Goal: Check status: Check status

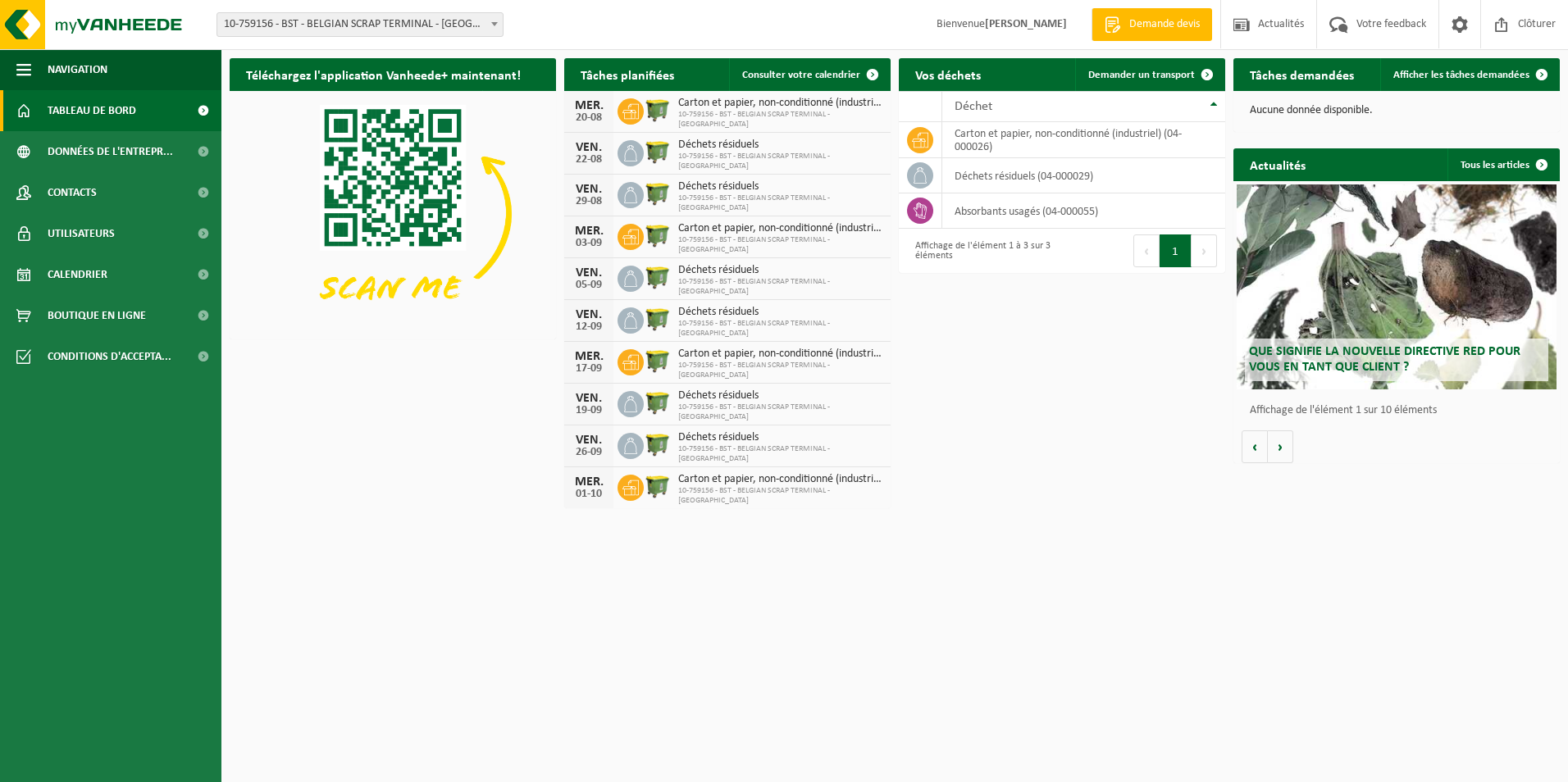
click at [89, 106] on span "Tableau de bord" at bounding box center [92, 111] width 89 height 41
click at [49, 73] on span "Navigation" at bounding box center [77, 70] width 60 height 41
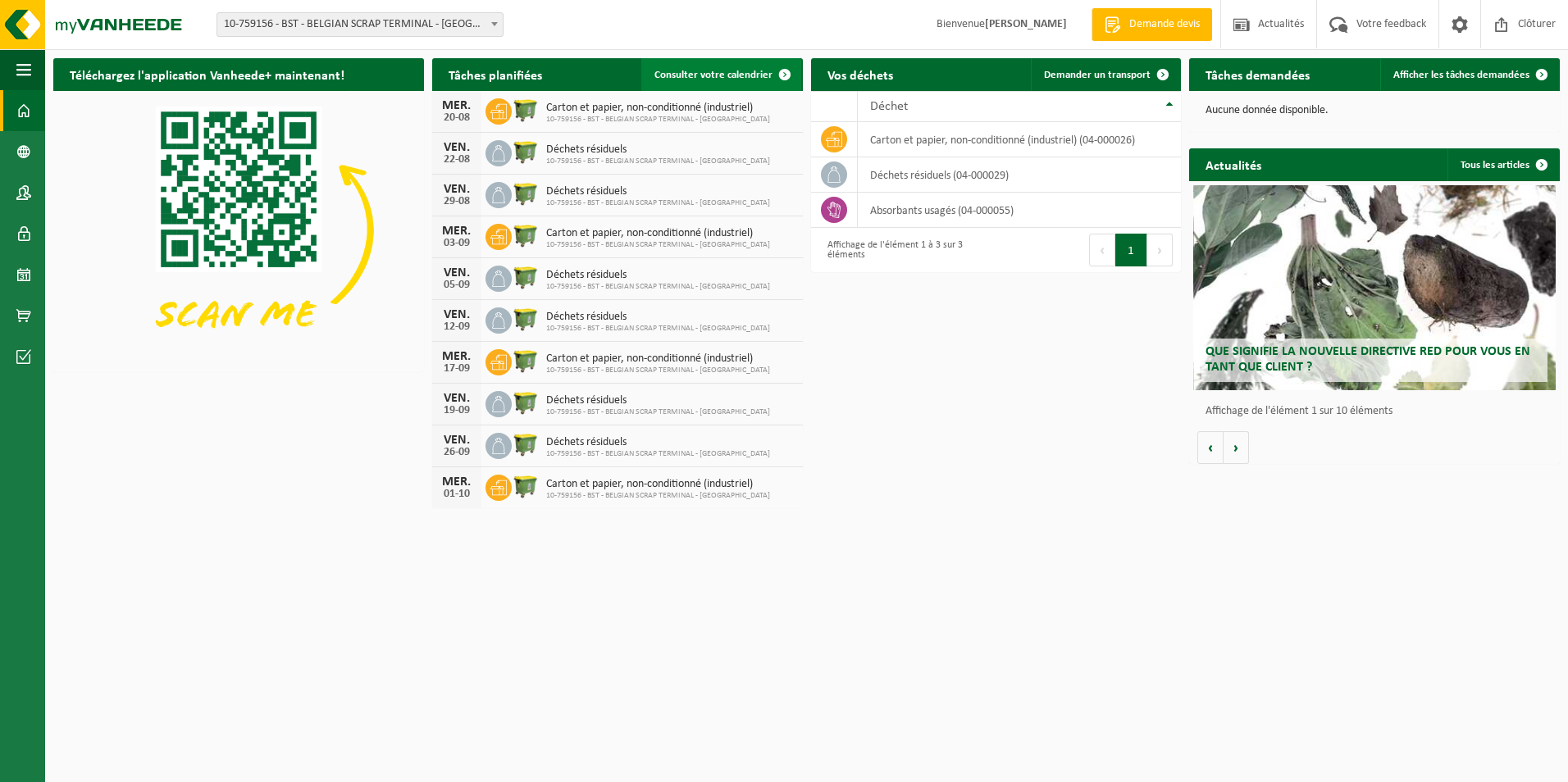
click at [733, 76] on span "Consulter votre calendrier" at bounding box center [713, 76] width 118 height 11
